Goal: Transaction & Acquisition: Subscribe to service/newsletter

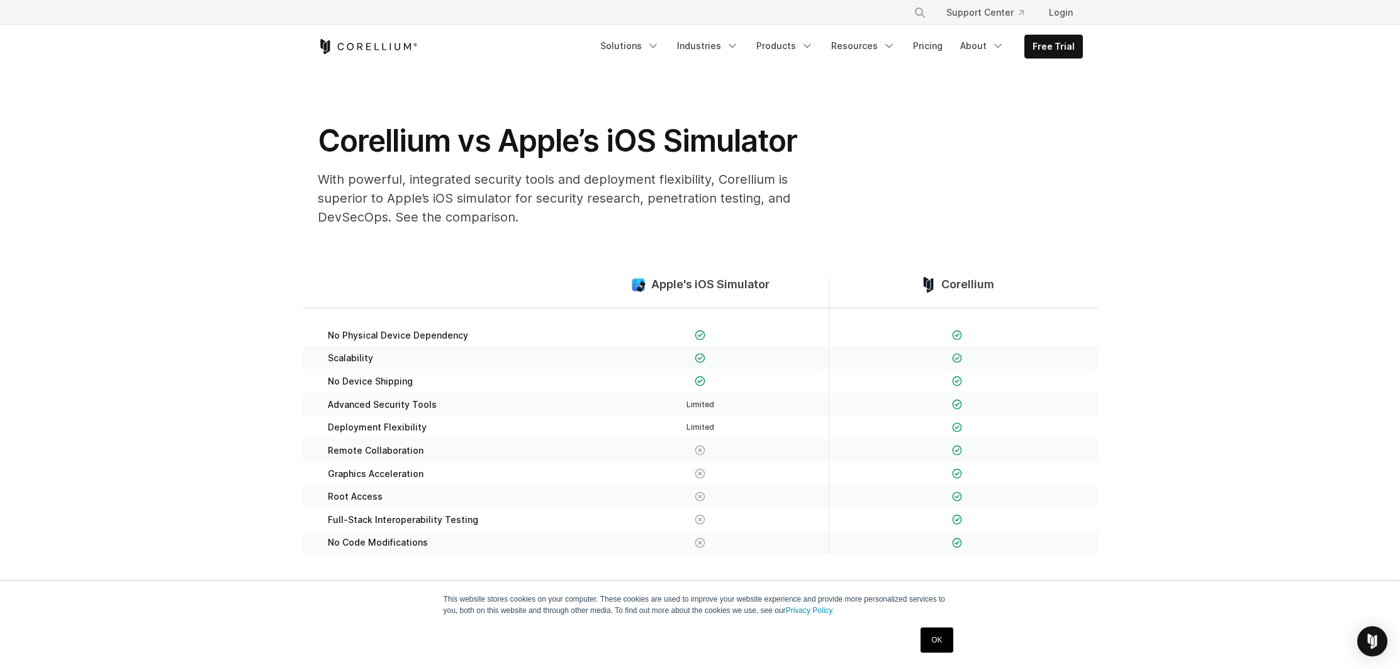
scroll to position [14, 0]
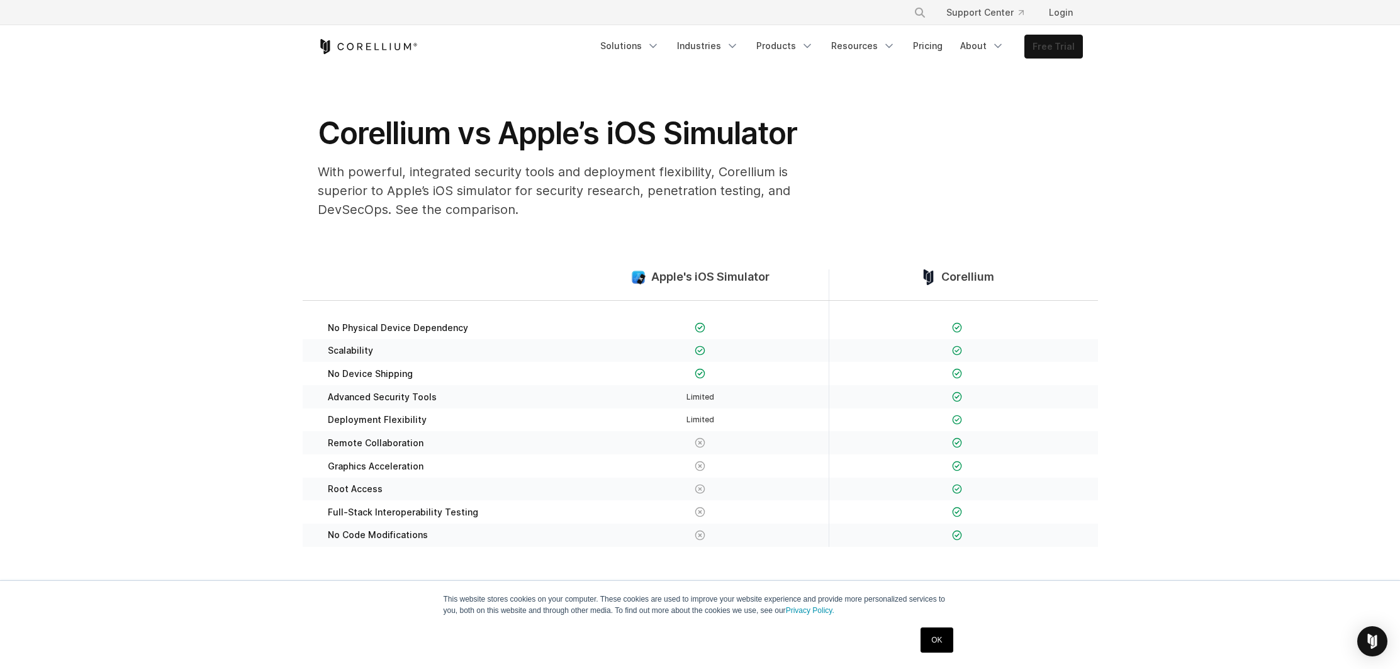
click at [1048, 53] on link "Free Trial" at bounding box center [1053, 46] width 57 height 23
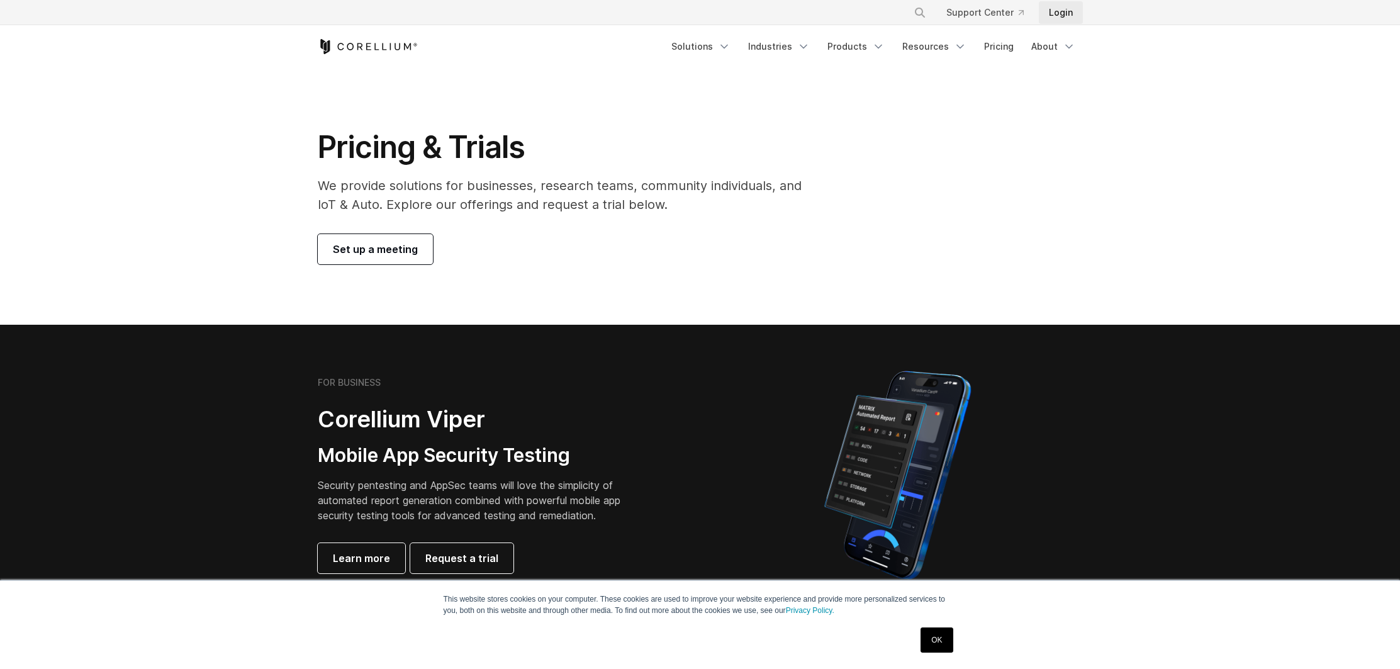
click at [1061, 3] on link "Login" at bounding box center [1061, 12] width 44 height 23
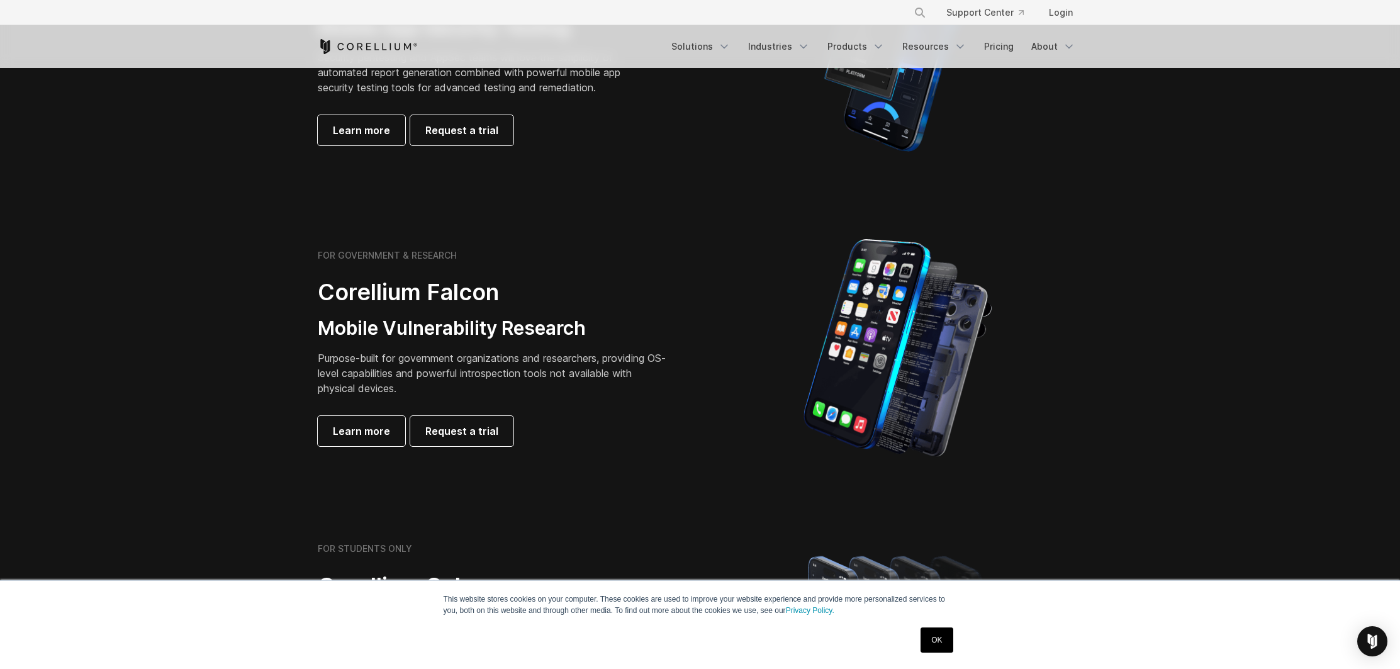
scroll to position [430, 0]
click at [521, 373] on p "Purpose-built for government organizations and researchers, providing OS-level …" at bounding box center [494, 371] width 352 height 45
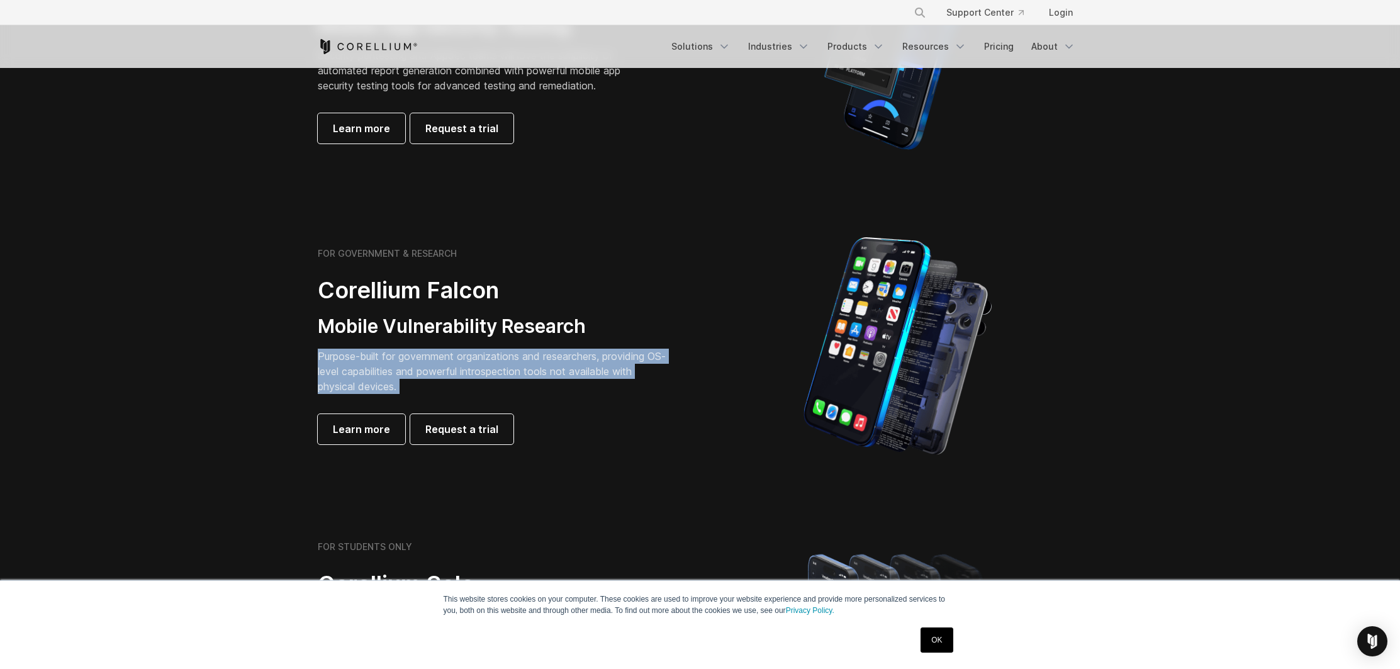
click at [521, 373] on p "Purpose-built for government organizations and researchers, providing OS-level …" at bounding box center [494, 371] width 352 height 45
click at [553, 377] on p "Purpose-built for government organizations and researchers, providing OS-level …" at bounding box center [494, 371] width 352 height 45
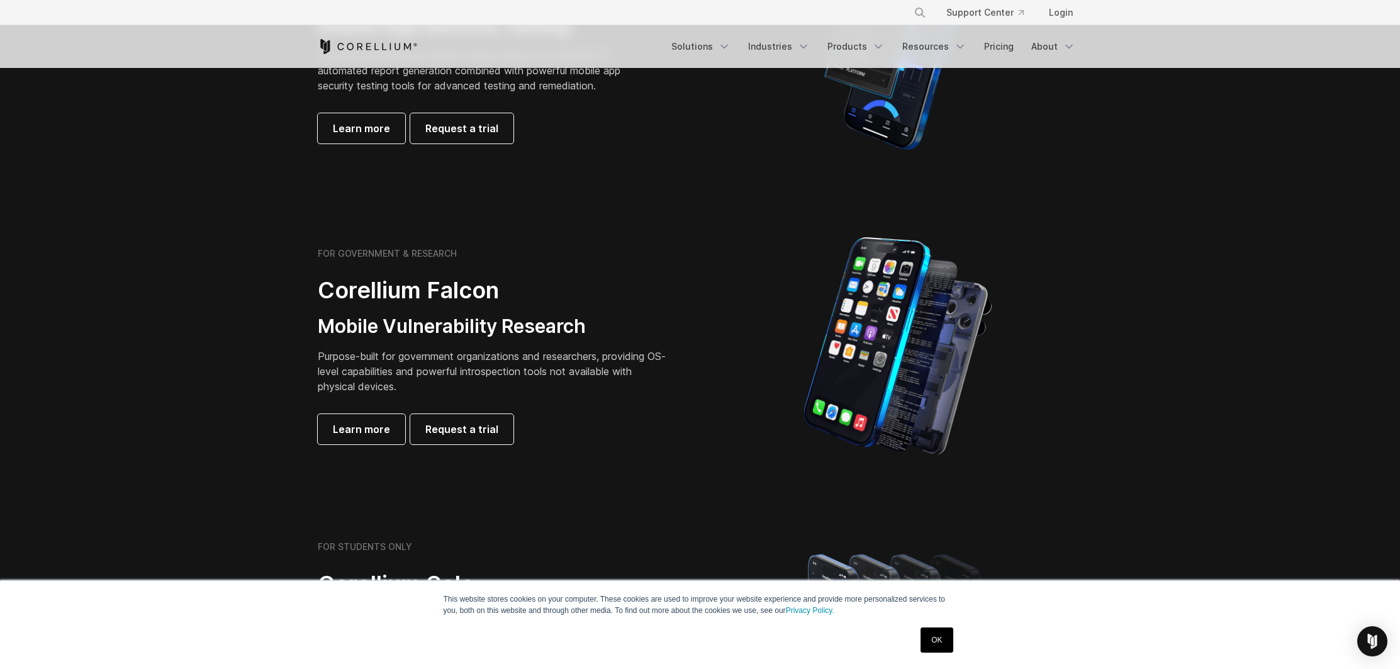
click at [539, 374] on p "Purpose-built for government organizations and researchers, providing OS-level …" at bounding box center [494, 371] width 352 height 45
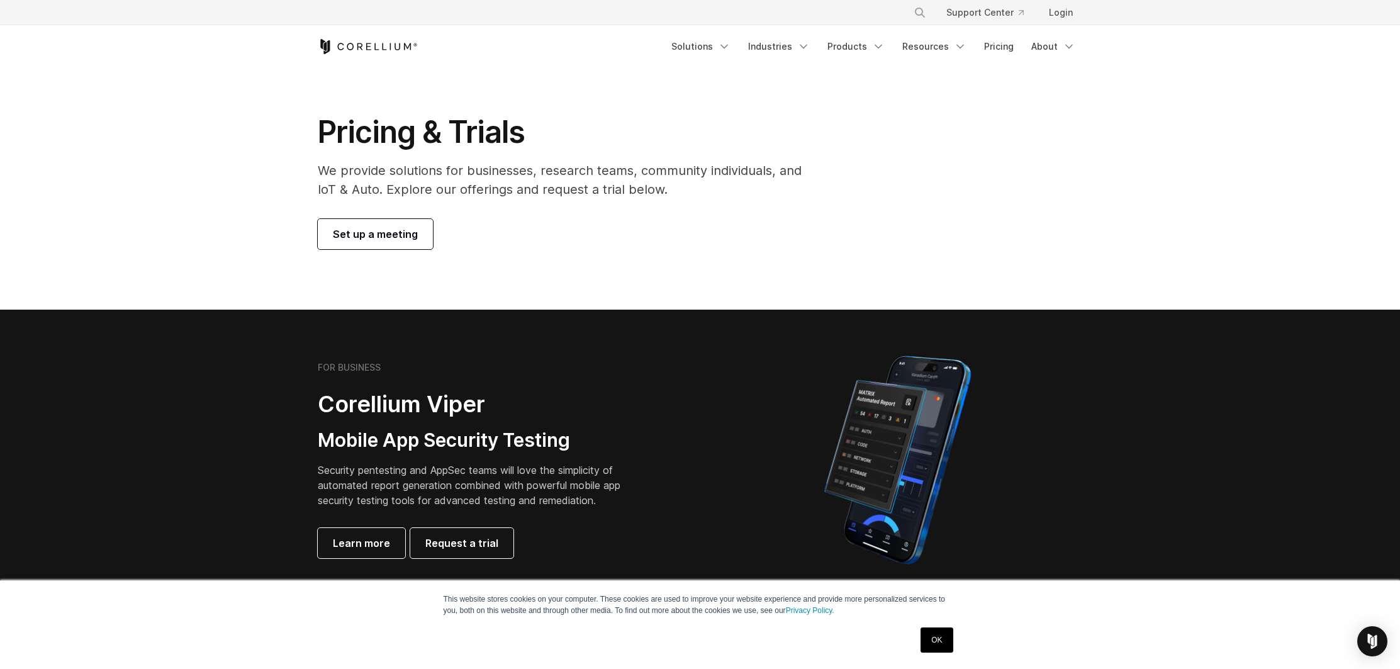
scroll to position [0, 0]
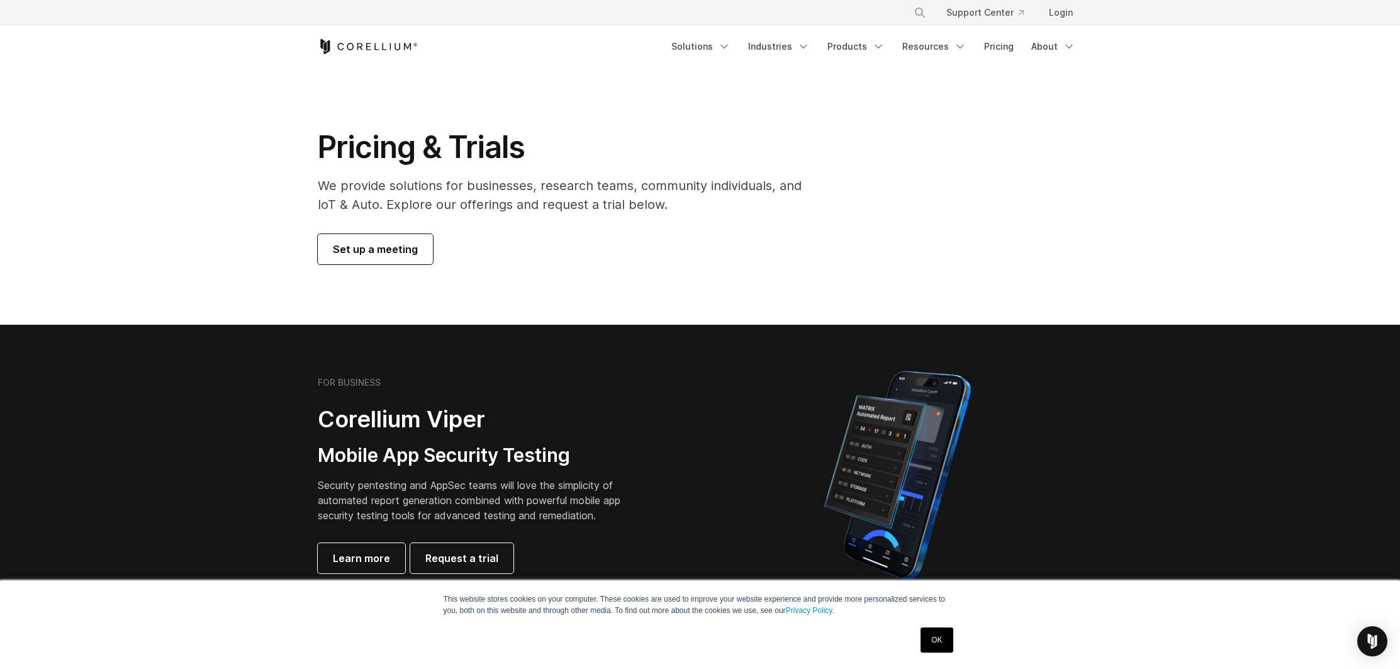
click at [941, 643] on link "OK" at bounding box center [936, 639] width 32 height 25
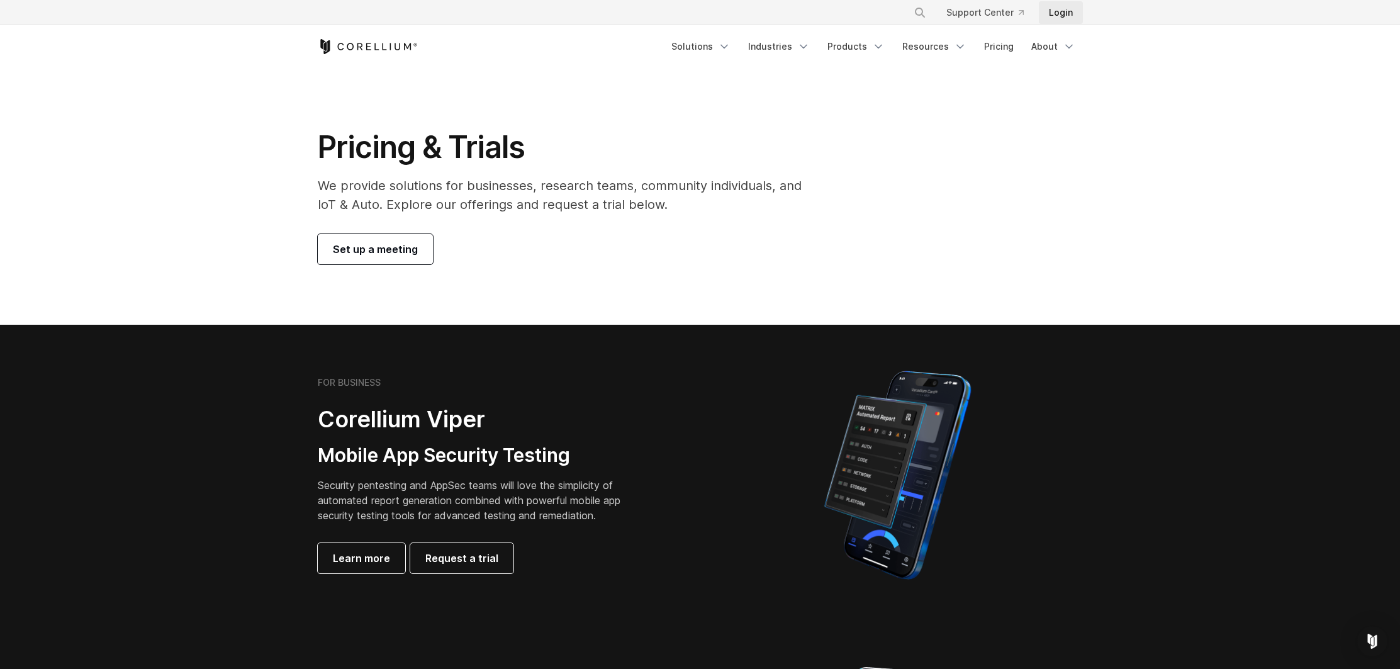
click at [1063, 19] on link "Login" at bounding box center [1061, 12] width 44 height 23
click at [1061, 12] on link "Login" at bounding box center [1061, 12] width 44 height 23
